Goal: Communication & Community: Answer question/provide support

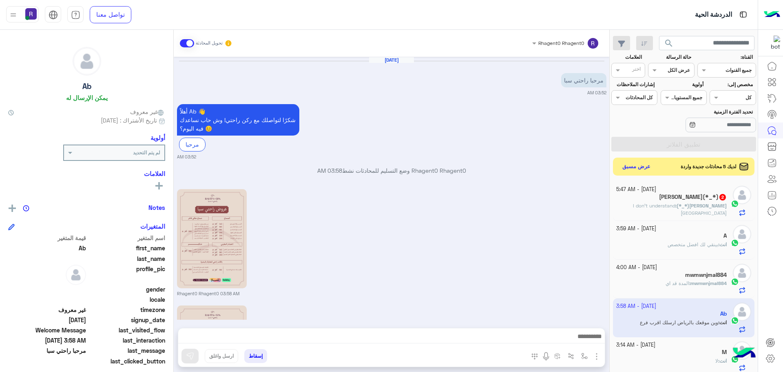
scroll to position [308, 0]
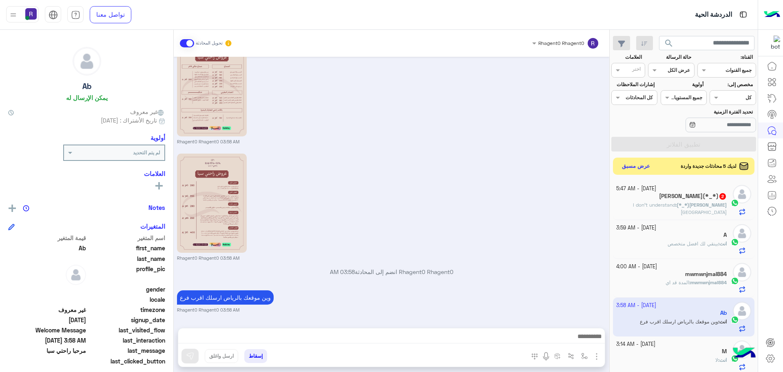
click at [635, 166] on button "عرض مسبق" at bounding box center [636, 166] width 34 height 11
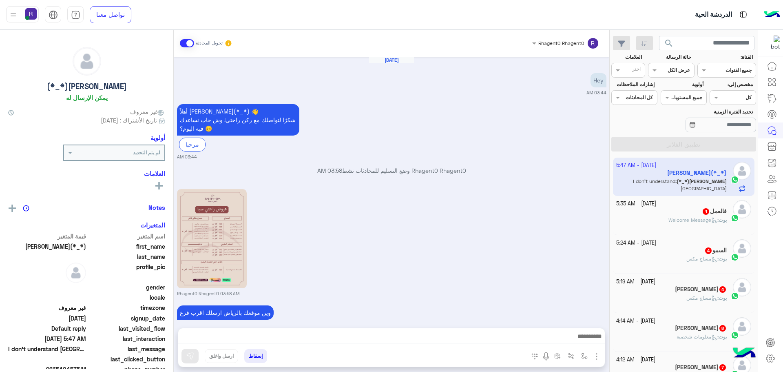
scroll to position [214, 0]
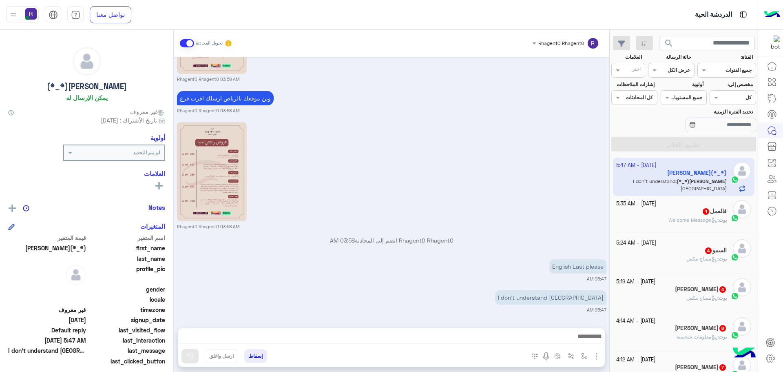
click at [647, 213] on div "فالعمل 1" at bounding box center [672, 212] width 111 height 9
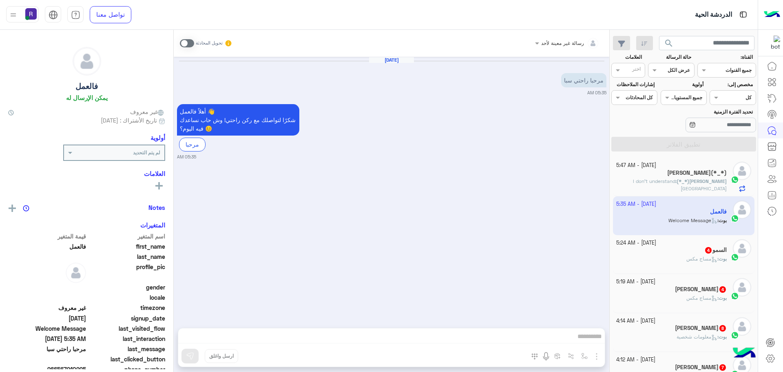
click at [649, 259] on div "بوت : مساج مكس" at bounding box center [672, 262] width 111 height 14
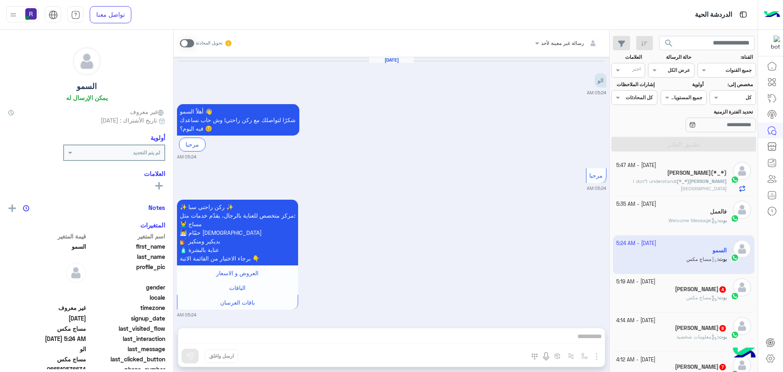
scroll to position [288, 0]
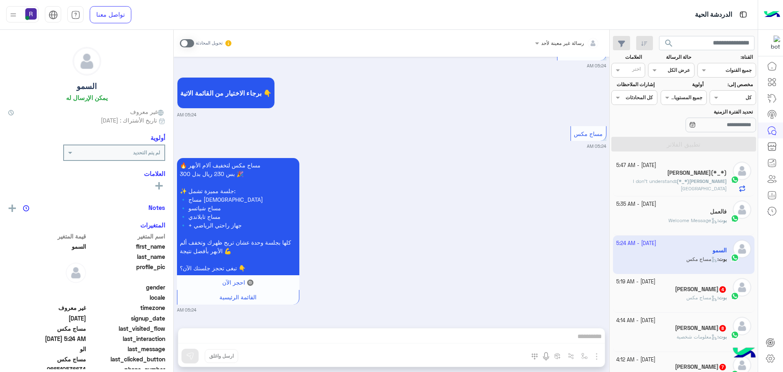
click at [653, 283] on small "[DATE] - 5:19 AM" at bounding box center [636, 282] width 39 height 8
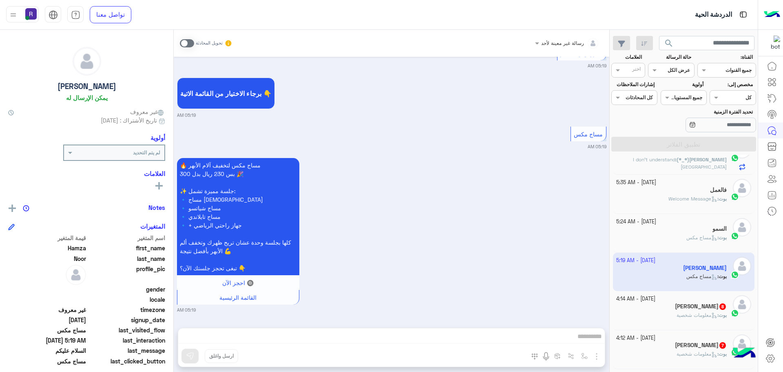
scroll to position [41, 0]
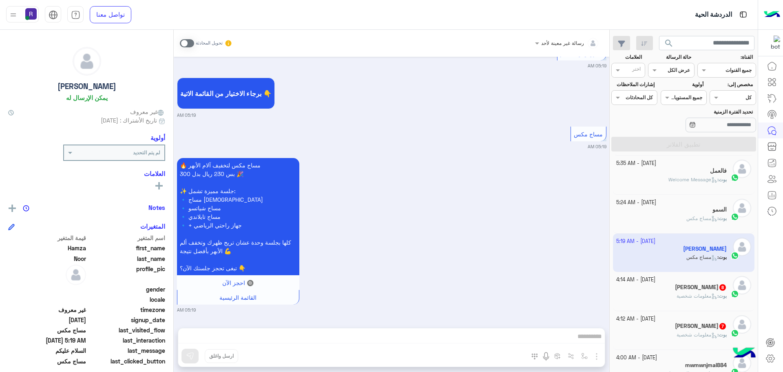
click at [654, 289] on div "Eng Mohamed 8" at bounding box center [672, 288] width 111 height 9
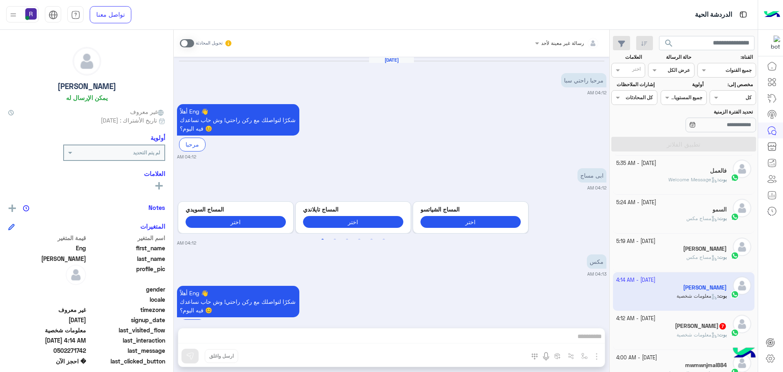
scroll to position [538, 0]
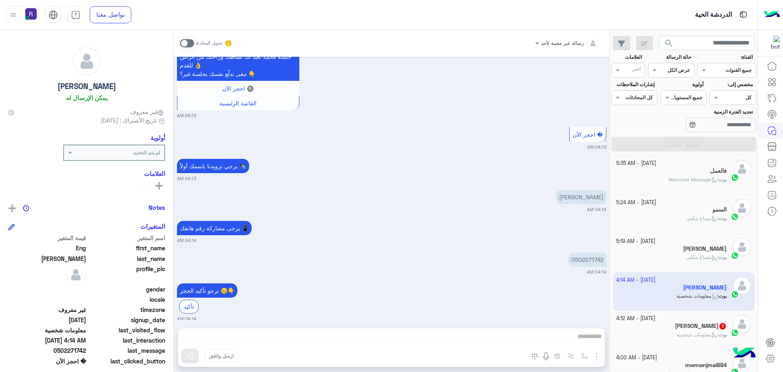
click at [651, 342] on div "بوت : معلومات شخصية" at bounding box center [672, 338] width 111 height 14
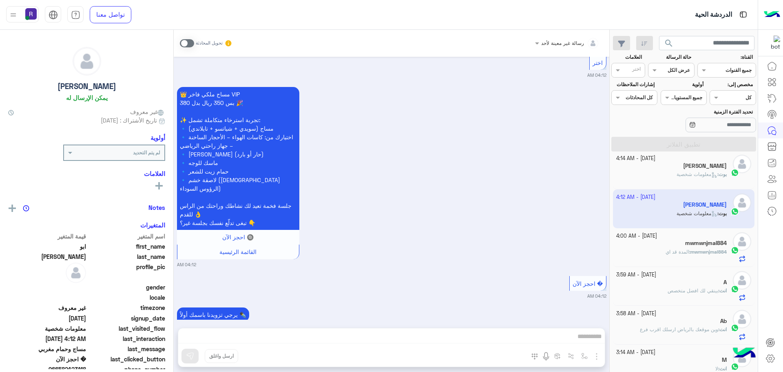
scroll to position [163, 0]
click at [657, 244] on div "mwmwnjmal884" at bounding box center [672, 243] width 111 height 9
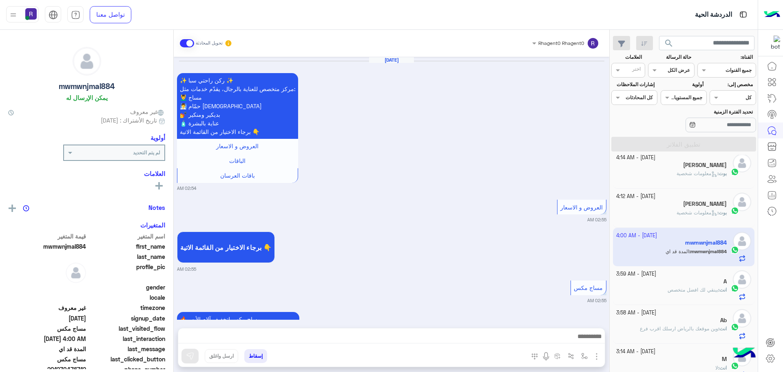
scroll to position [973, 0]
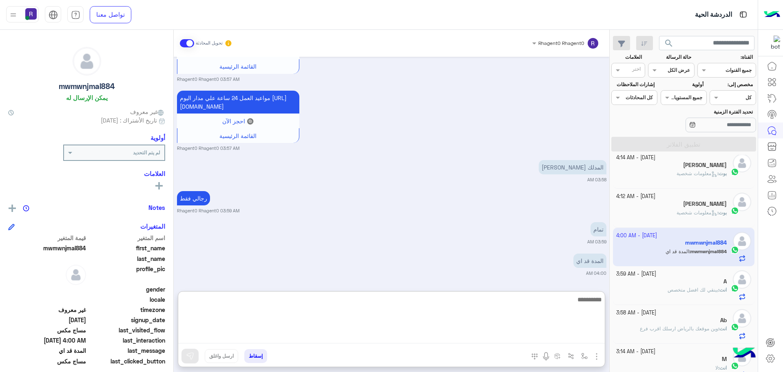
click at [587, 333] on textarea at bounding box center [391, 318] width 427 height 49
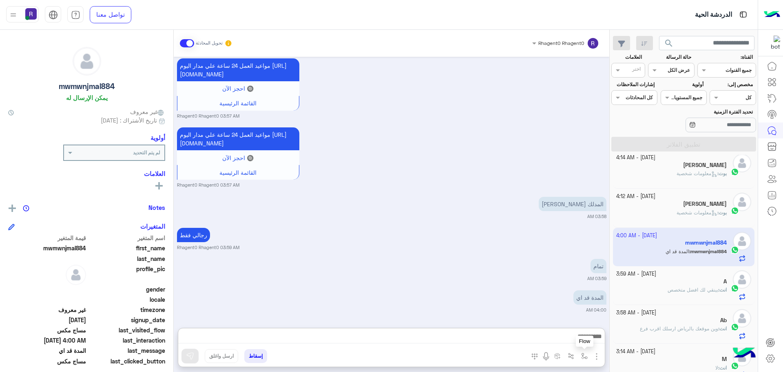
click at [587, 359] on button "button" at bounding box center [584, 355] width 13 height 13
click at [573, 338] on input "text" at bounding box center [566, 336] width 41 height 7
type input "***"
click at [184, 47] on span at bounding box center [187, 43] width 14 height 8
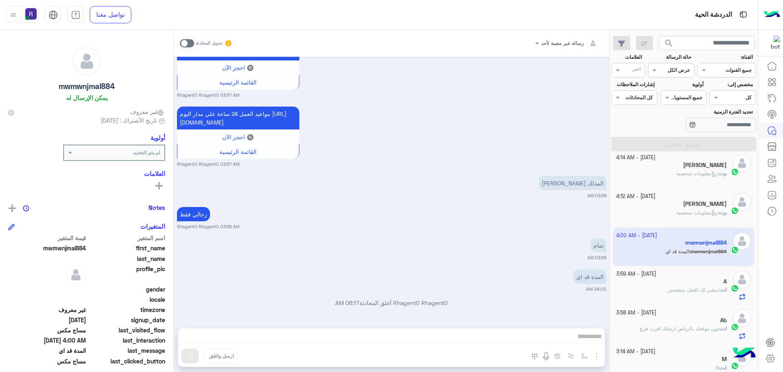
scroll to position [994, 0]
click at [560, 333] on div "رسالة غير معينة لأحد تحويل المحادثة [DATE] ✨ ركن راحتي سبا ✨ مركز متخصص للعناية…" at bounding box center [392, 202] width 436 height 345
click at [589, 356] on div "رسالة غير معينة لأحد تحويل المحادثة [DATE] ✨ ركن راحتي سبا ✨ مركز متخصص للعناية…" at bounding box center [392, 202] width 436 height 345
click at [585, 357] on div "رسالة غير معينة لأحد تحويل المحادثة [DATE] ✨ ركن راحتي سبا ✨ مركز متخصص للعناية…" at bounding box center [392, 202] width 436 height 345
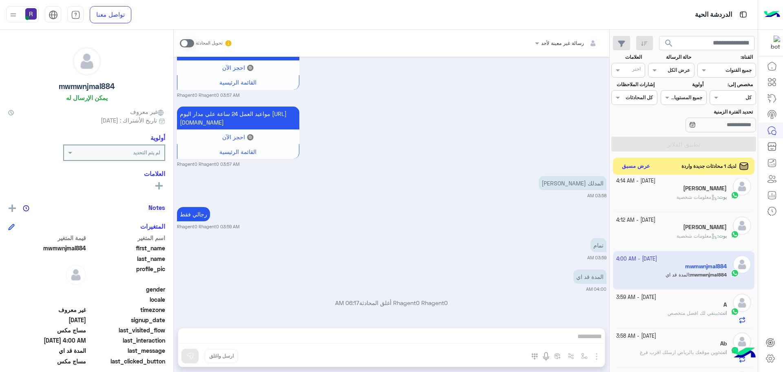
click at [640, 167] on button "عرض مسبق" at bounding box center [636, 166] width 34 height 11
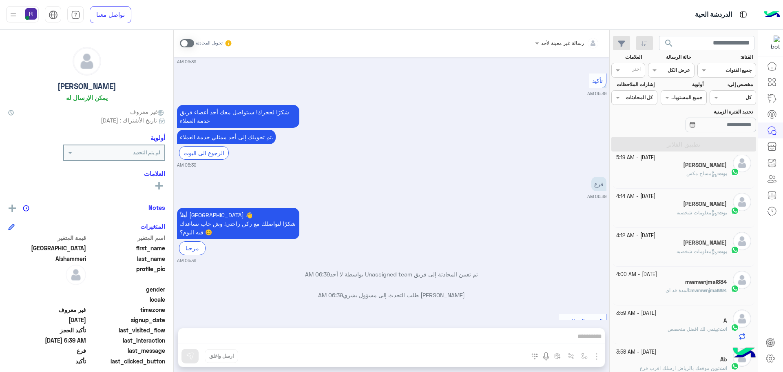
scroll to position [911, 0]
